Goal: Task Accomplishment & Management: Manage account settings

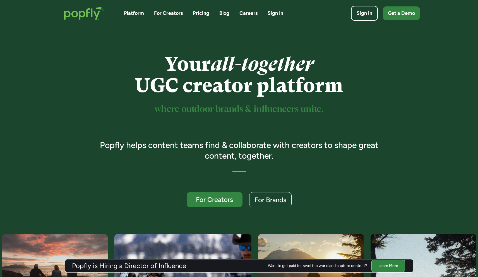
click at [371, 21] on div "Platform For Creators Pricing Blog Careers Sign In Sign in Get a Demo" at bounding box center [238, 13] width 361 height 24
click at [370, 18] on link "Sign in" at bounding box center [364, 13] width 30 height 16
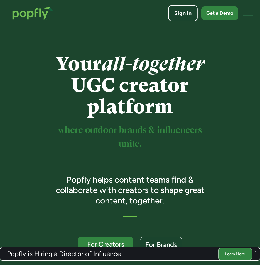
click at [189, 11] on div "Sign in" at bounding box center [183, 13] width 17 height 8
